Goal: Task Accomplishment & Management: Complete application form

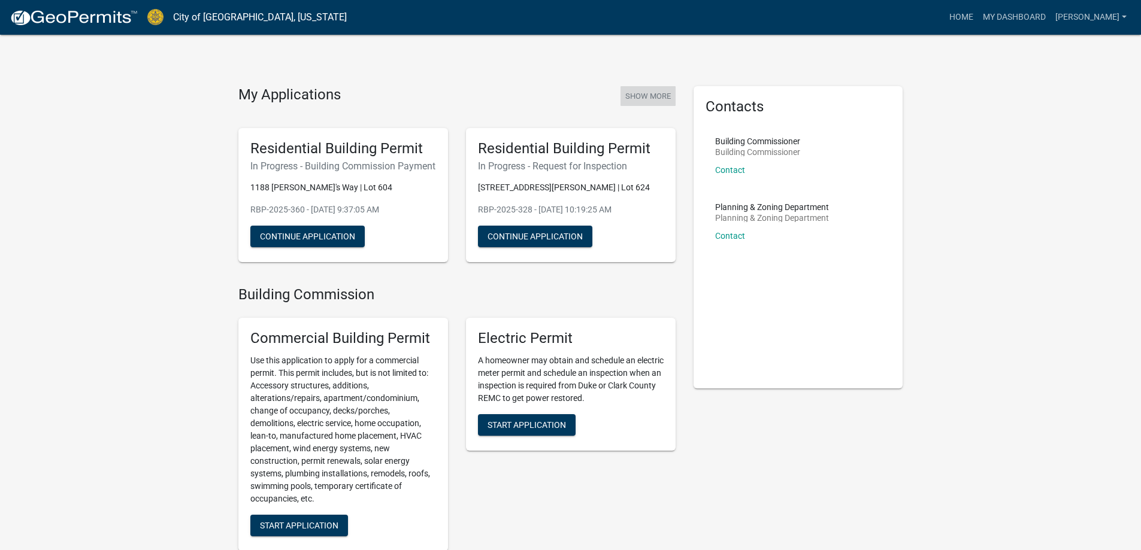
click at [644, 98] on button "Show More" at bounding box center [647, 96] width 55 height 20
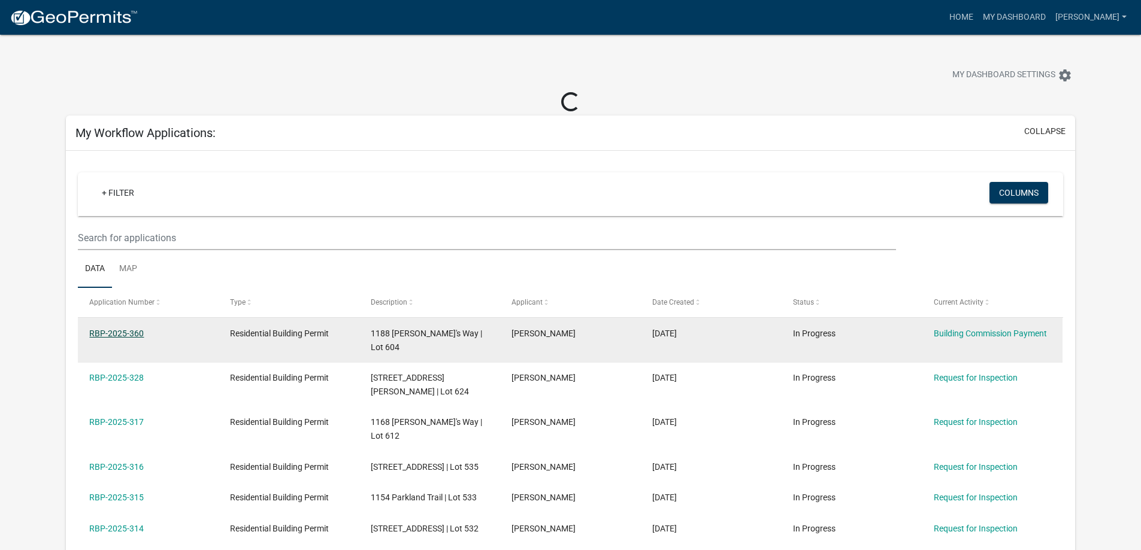
click at [126, 331] on link "RBP-2025-360" at bounding box center [116, 334] width 55 height 10
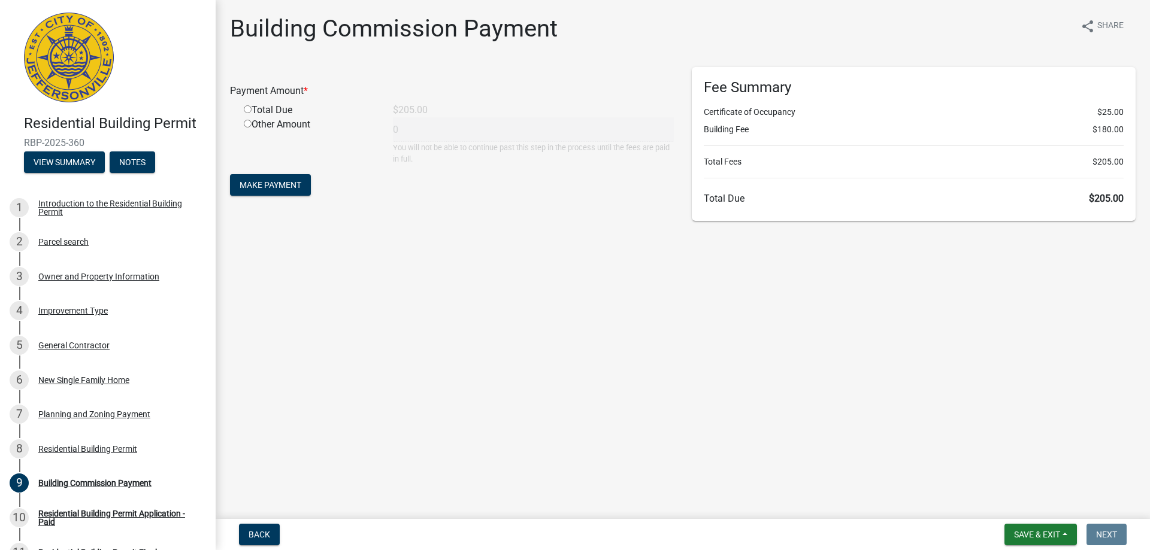
click at [250, 111] on input "radio" at bounding box center [248, 109] width 8 height 8
radio input "true"
type input "205"
click at [278, 189] on span "Make Payment" at bounding box center [271, 185] width 62 height 10
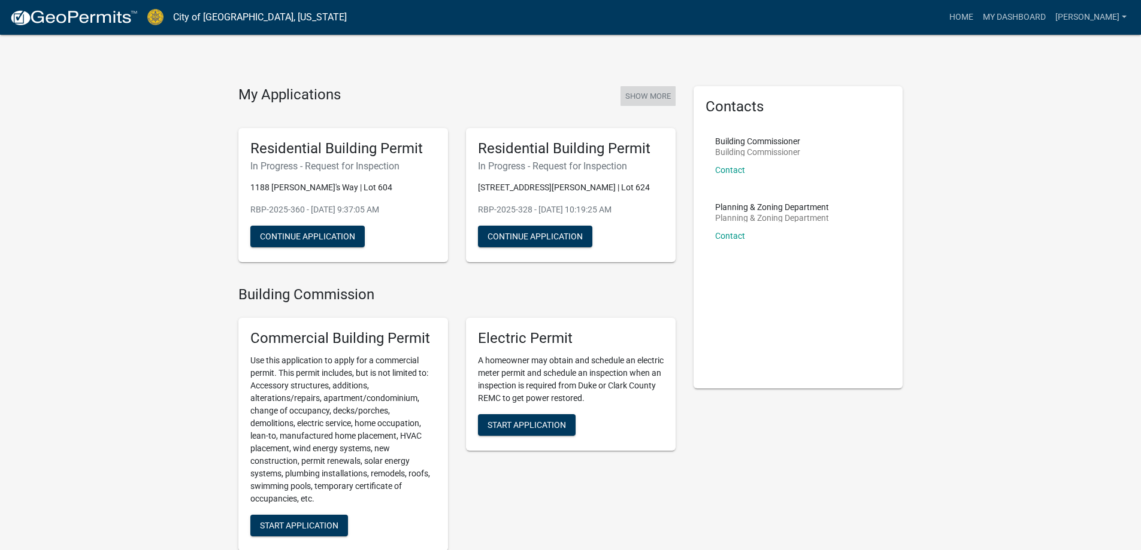
click at [641, 97] on button "Show More" at bounding box center [647, 96] width 55 height 20
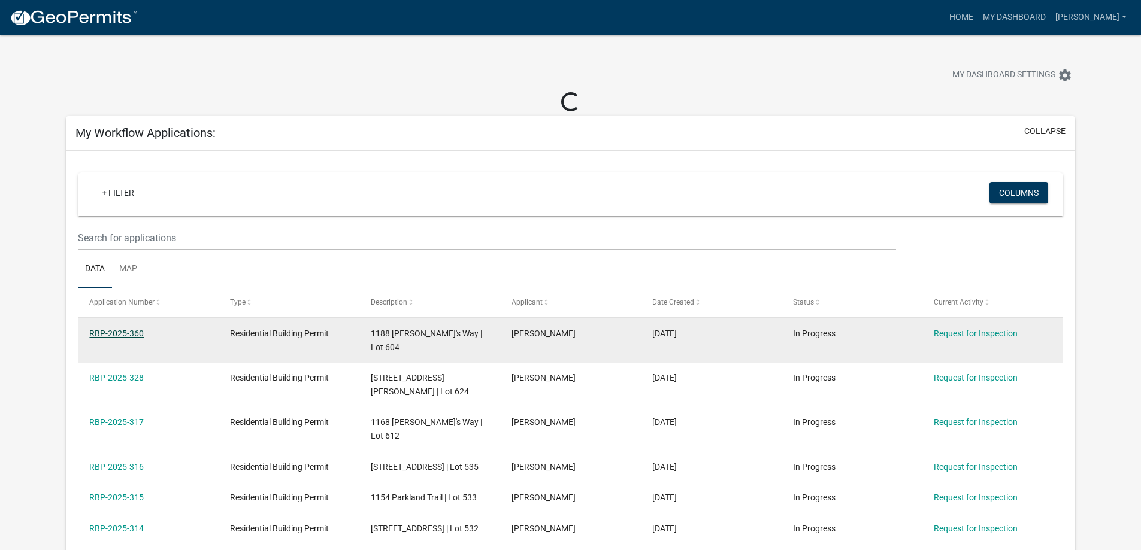
click at [121, 331] on link "RBP-2025-360" at bounding box center [116, 334] width 55 height 10
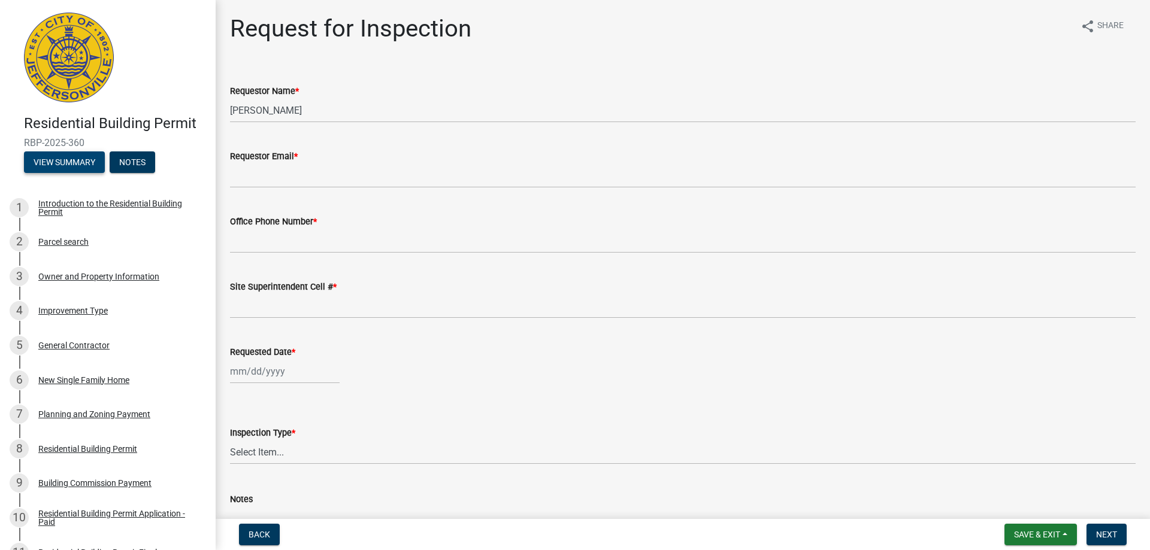
click at [84, 164] on button "View Summary" at bounding box center [64, 163] width 81 height 22
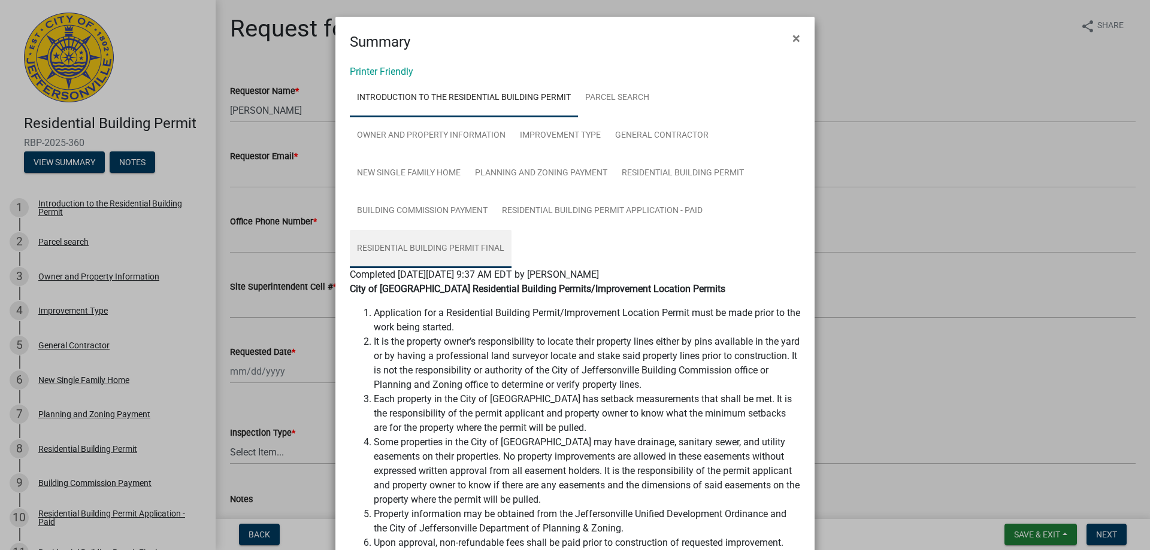
click at [417, 248] on link "Residential Building Permit Final" at bounding box center [431, 249] width 162 height 38
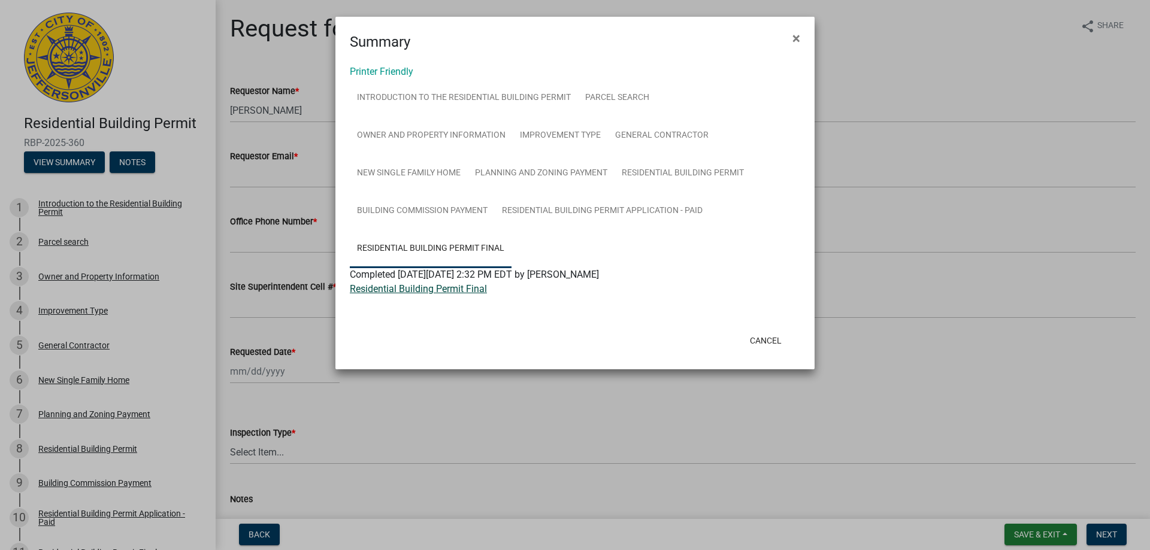
click at [439, 292] on link "Residential Building Permit Final" at bounding box center [418, 288] width 137 height 11
